Goal: Transaction & Acquisition: Purchase product/service

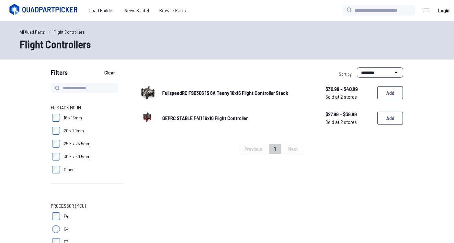
click at [195, 119] on span "GEPRC STABLE F411 16x16 Flight Controller" at bounding box center [205, 118] width 86 height 6
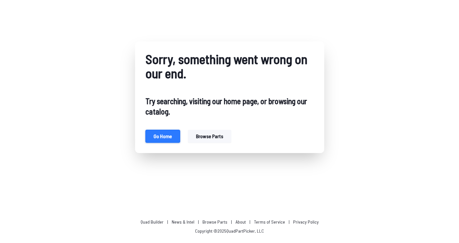
click at [176, 135] on button "Go home" at bounding box center [163, 136] width 35 height 13
